Goal: Navigation & Orientation: Find specific page/section

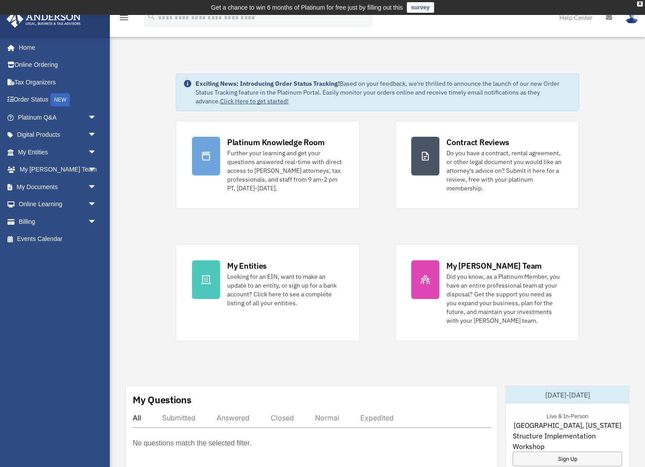
scroll to position [1, 0]
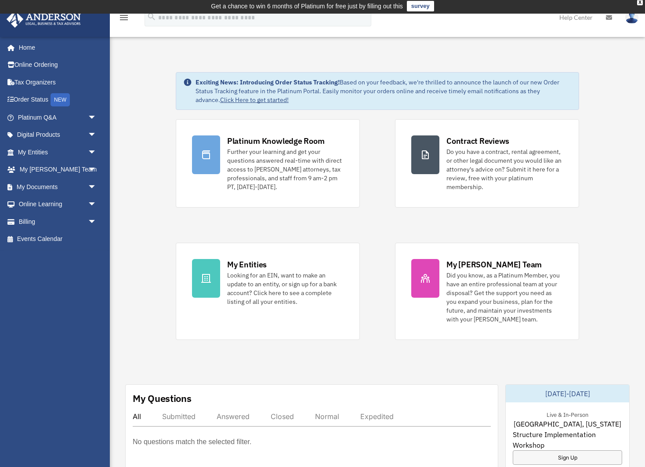
click at [631, 18] on img at bounding box center [631, 17] width 13 height 13
click at [604, 39] on link "[PERSON_NAME][EMAIL_ADDRESS][PERSON_NAME][DOMAIN_NAME]" at bounding box center [591, 54] width 94 height 45
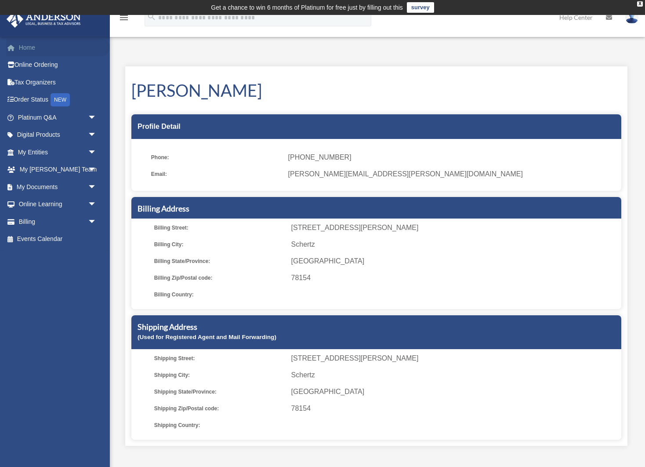
click at [29, 47] on link "Home" at bounding box center [58, 48] width 104 height 18
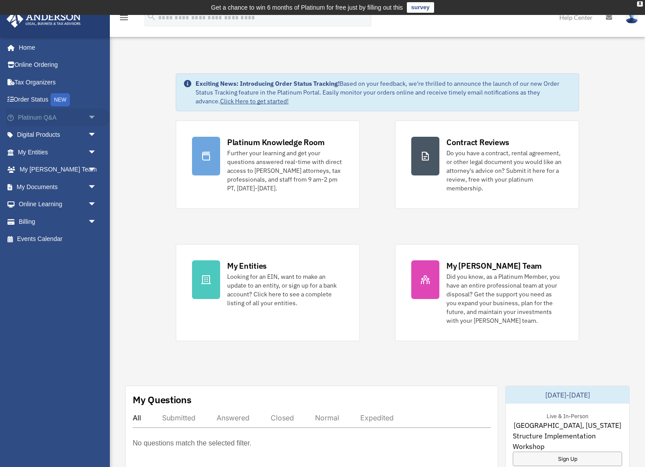
click at [92, 116] on span "arrow_drop_down" at bounding box center [97, 118] width 18 height 18
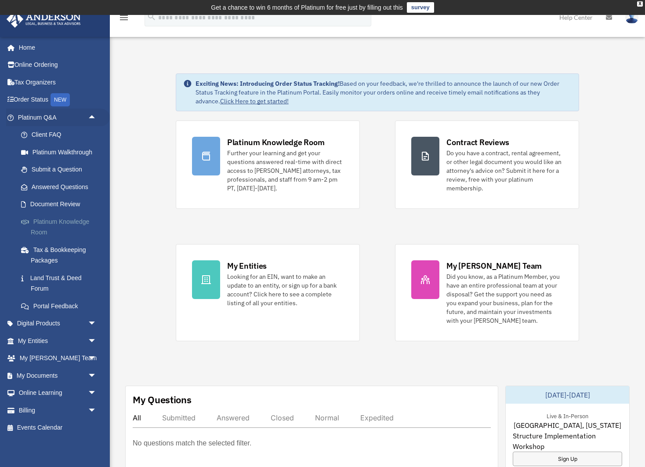
click at [54, 220] on link "Platinum Knowledge Room" at bounding box center [61, 227] width 98 height 28
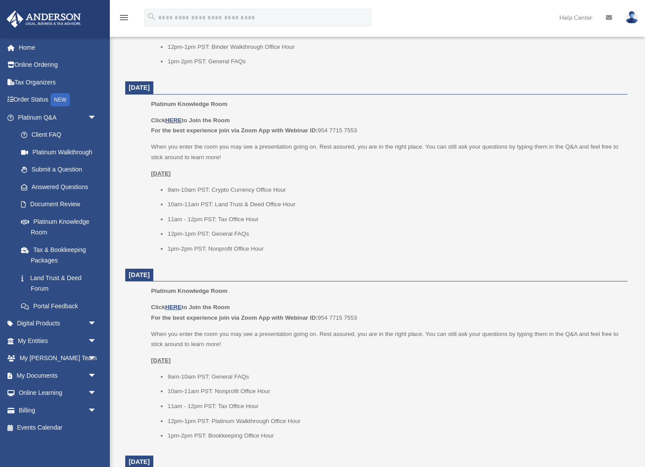
scroll to position [524, 0]
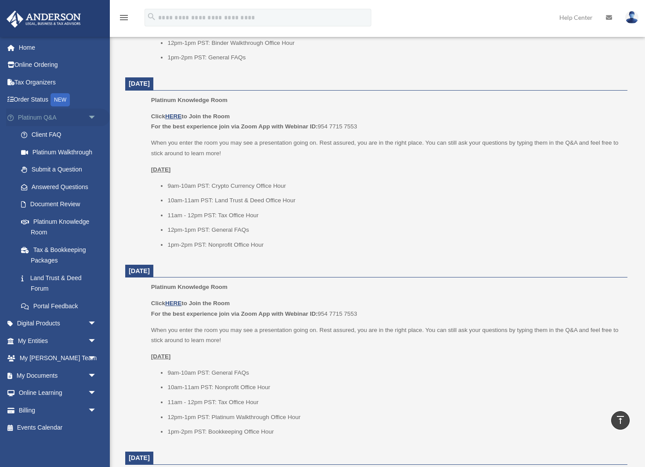
click at [94, 115] on span "arrow_drop_down" at bounding box center [97, 118] width 18 height 18
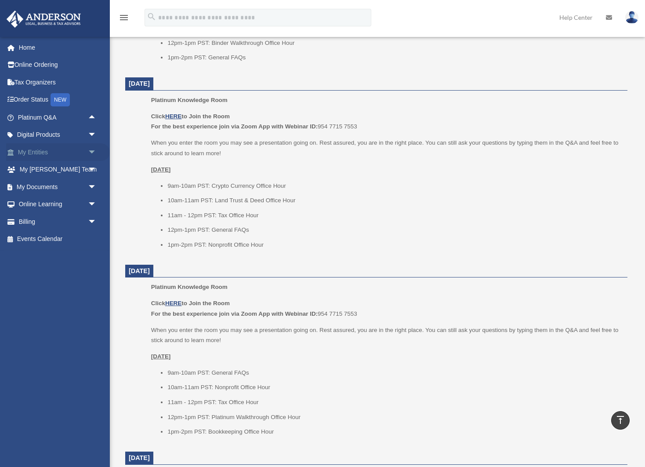
click at [91, 149] on span "arrow_drop_down" at bounding box center [97, 152] width 18 height 18
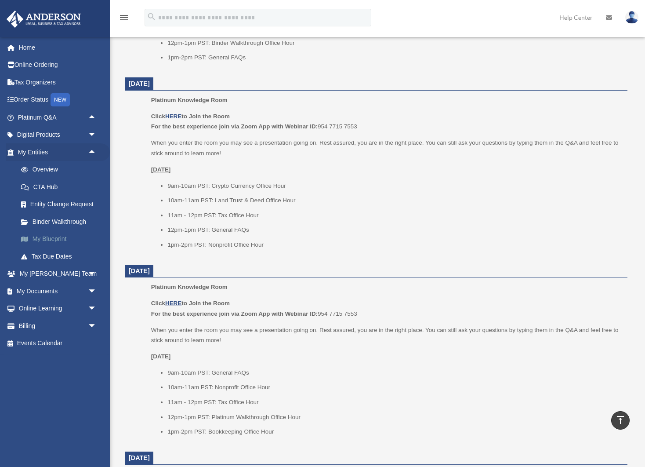
click at [60, 233] on link "My Blueprint" at bounding box center [61, 239] width 98 height 18
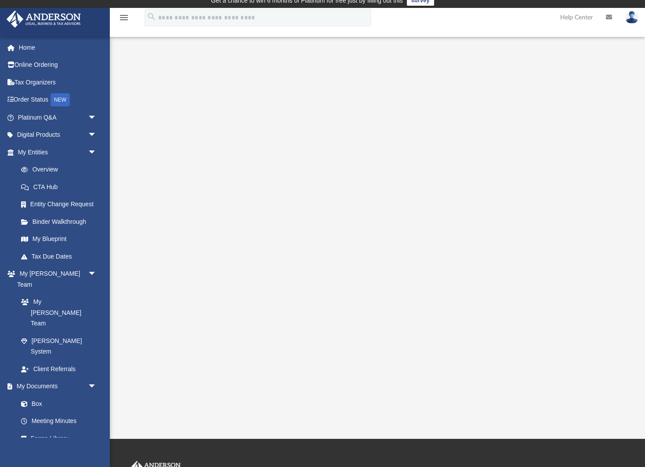
scroll to position [8, 0]
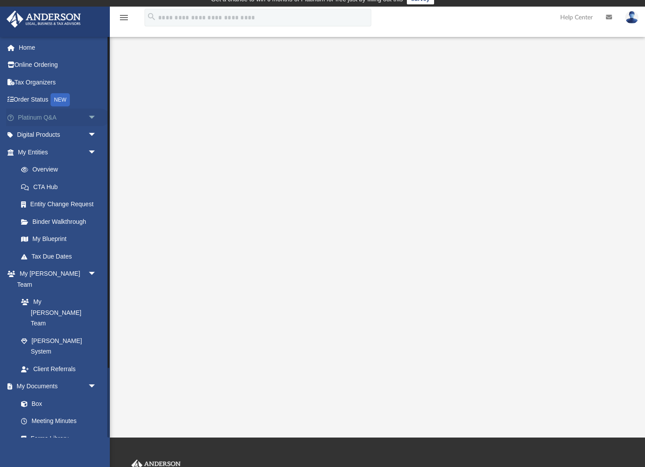
click at [91, 115] on span "arrow_drop_down" at bounding box center [97, 118] width 18 height 18
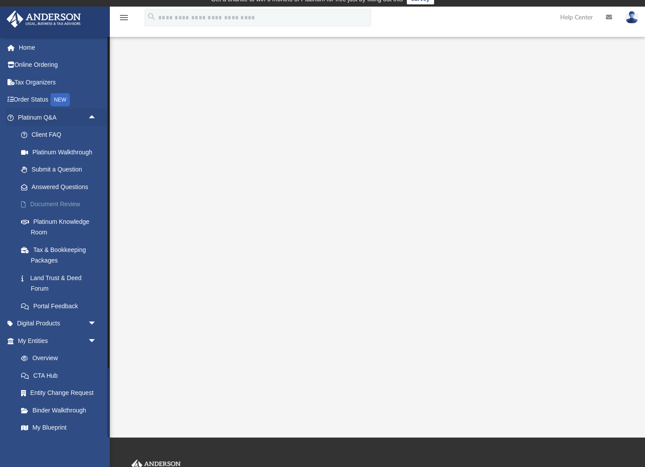
click at [74, 201] on link "Document Review" at bounding box center [61, 204] width 98 height 18
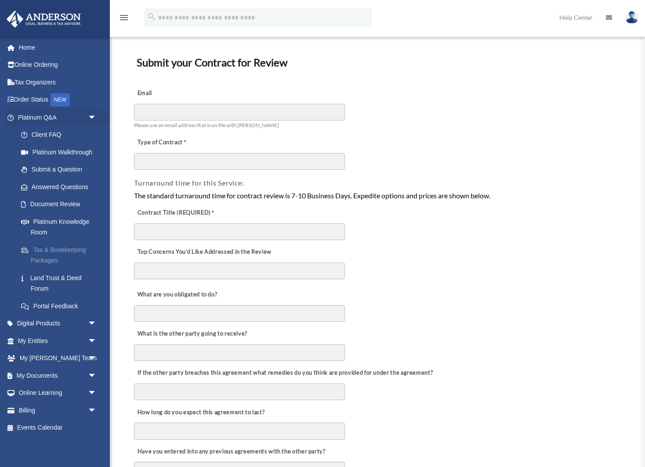
scroll to position [54, 0]
click at [91, 369] on span "arrow_drop_down" at bounding box center [97, 375] width 18 height 18
click at [57, 369] on link "My Documents arrow_drop_up" at bounding box center [58, 375] width 104 height 18
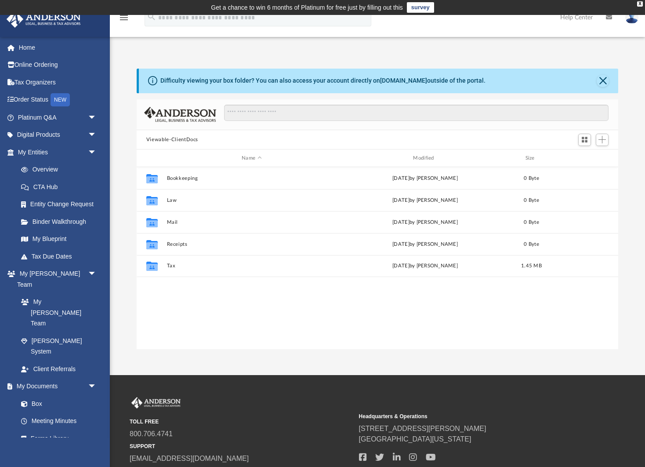
scroll to position [200, 481]
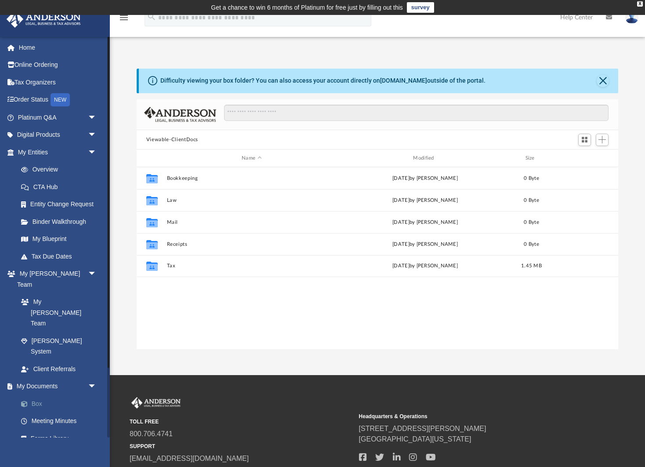
click at [39, 394] on link "Box" at bounding box center [61, 403] width 98 height 18
click at [92, 377] on span "arrow_drop_down" at bounding box center [97, 386] width 18 height 18
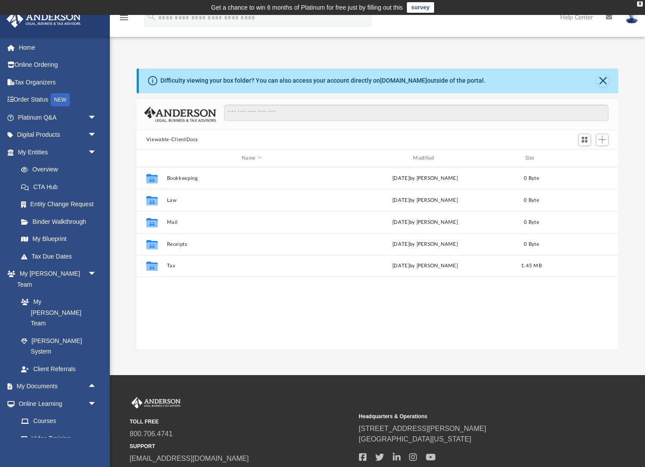
click at [188, 141] on button "Viewable-ClientDocs" at bounding box center [172, 140] width 52 height 8
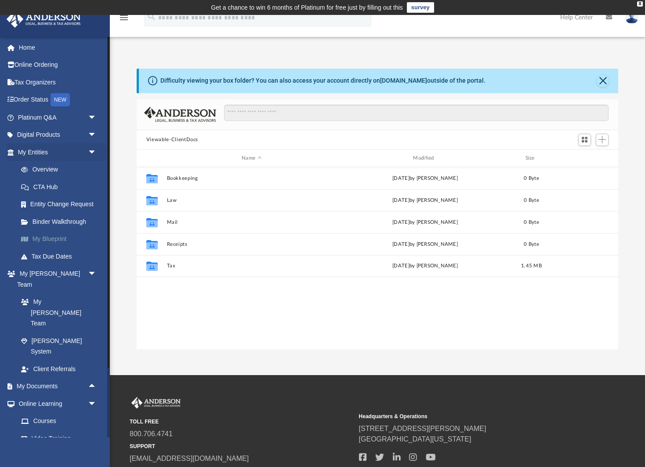
click at [53, 237] on link "My Blueprint" at bounding box center [61, 239] width 98 height 18
